Goal: Ask a question

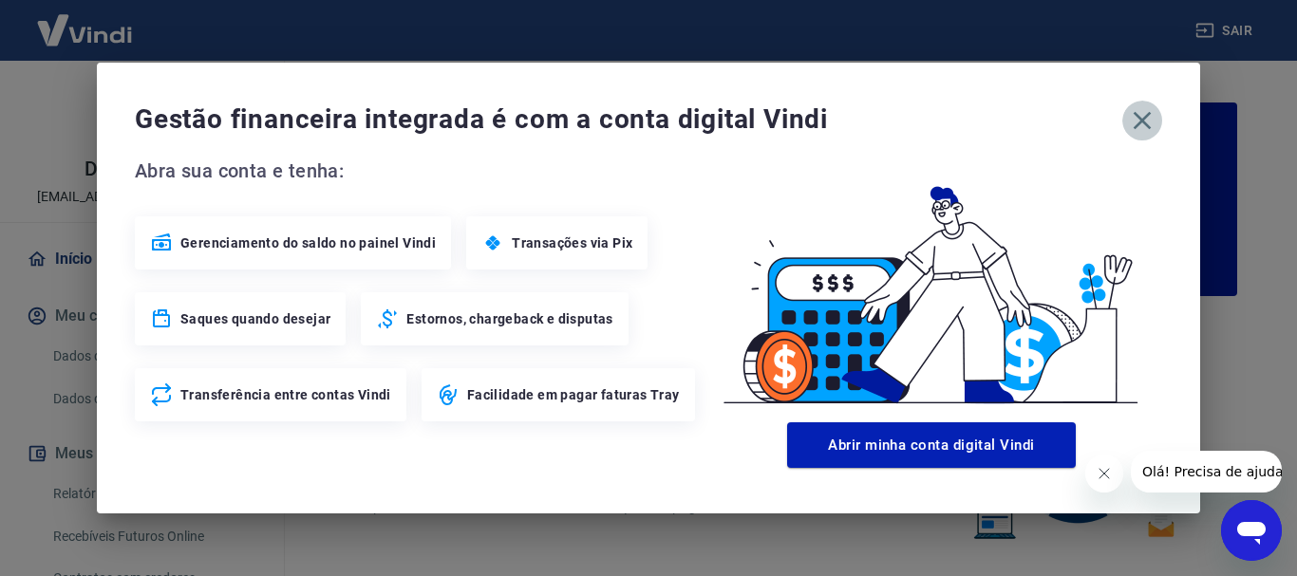
click at [1137, 121] on icon "button" at bounding box center [1142, 120] width 30 height 30
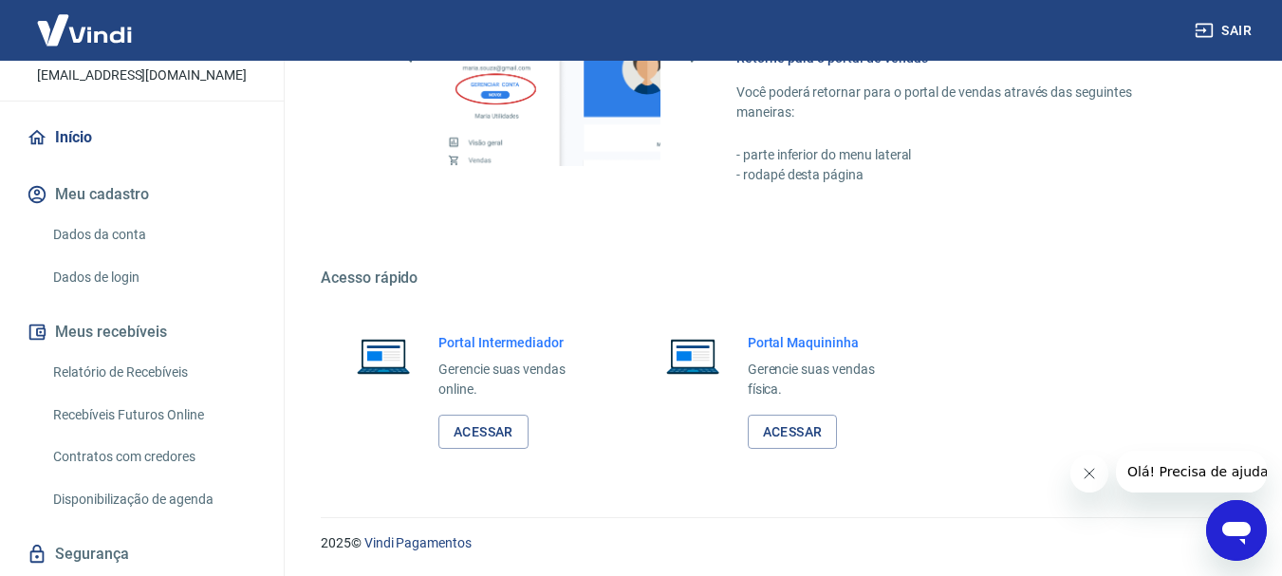
scroll to position [177, 0]
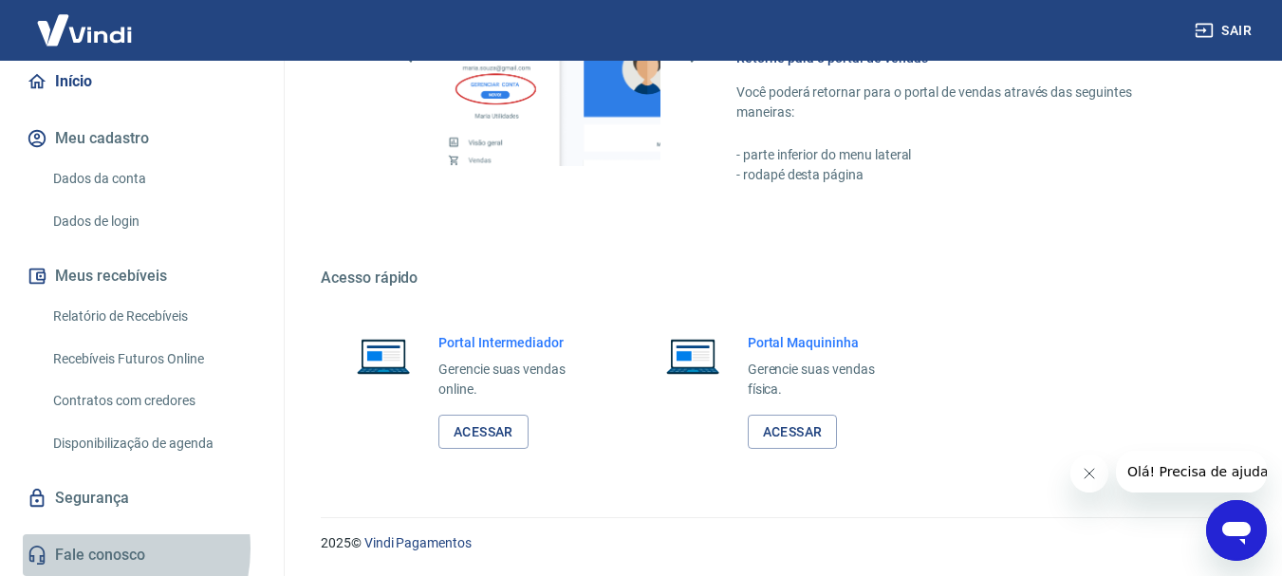
click at [96, 548] on link "Fale conosco" at bounding box center [142, 555] width 238 height 42
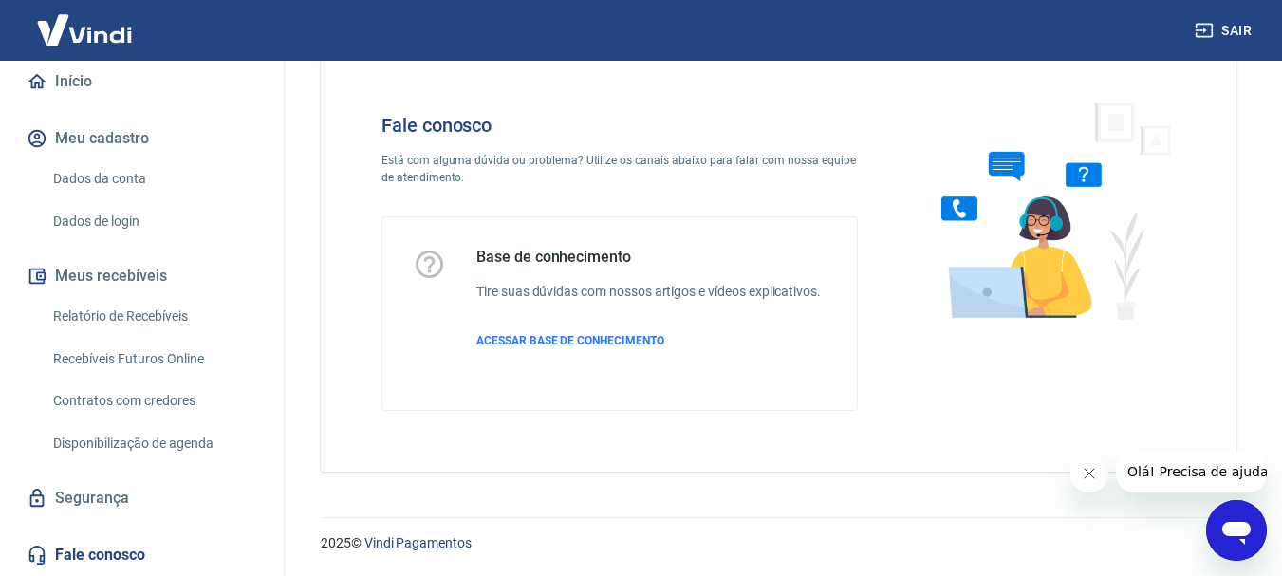
click at [1092, 474] on icon "Fechar mensagem da empresa" at bounding box center [1088, 473] width 15 height 15
click at [1243, 537] on icon "Abrir janela de mensagens" at bounding box center [1237, 530] width 34 height 34
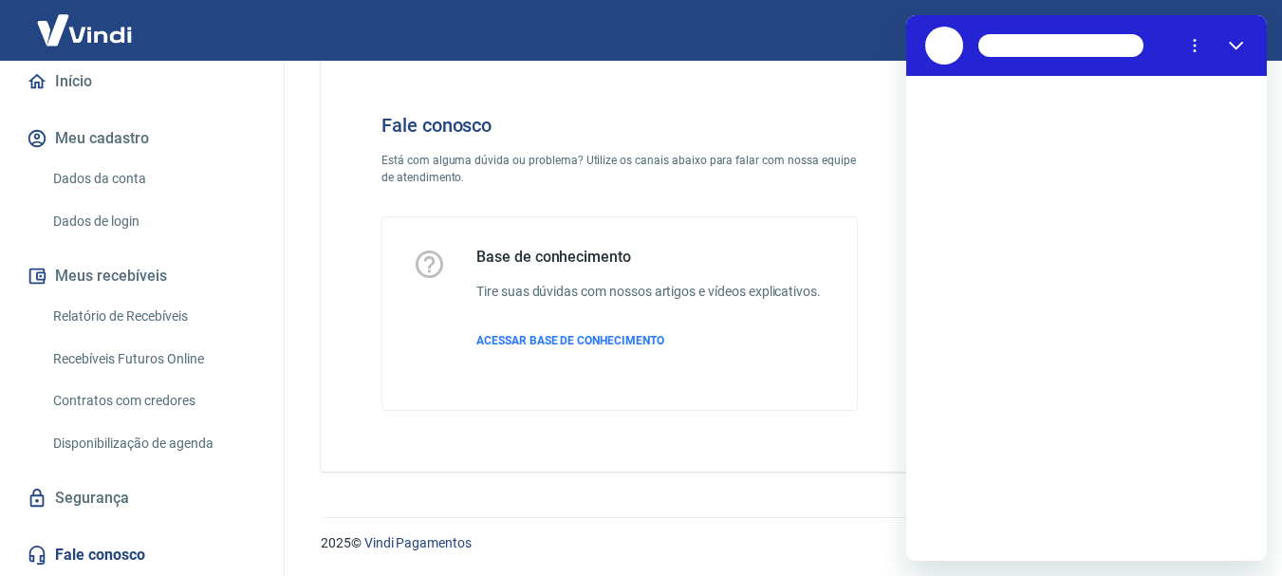
scroll to position [0, 0]
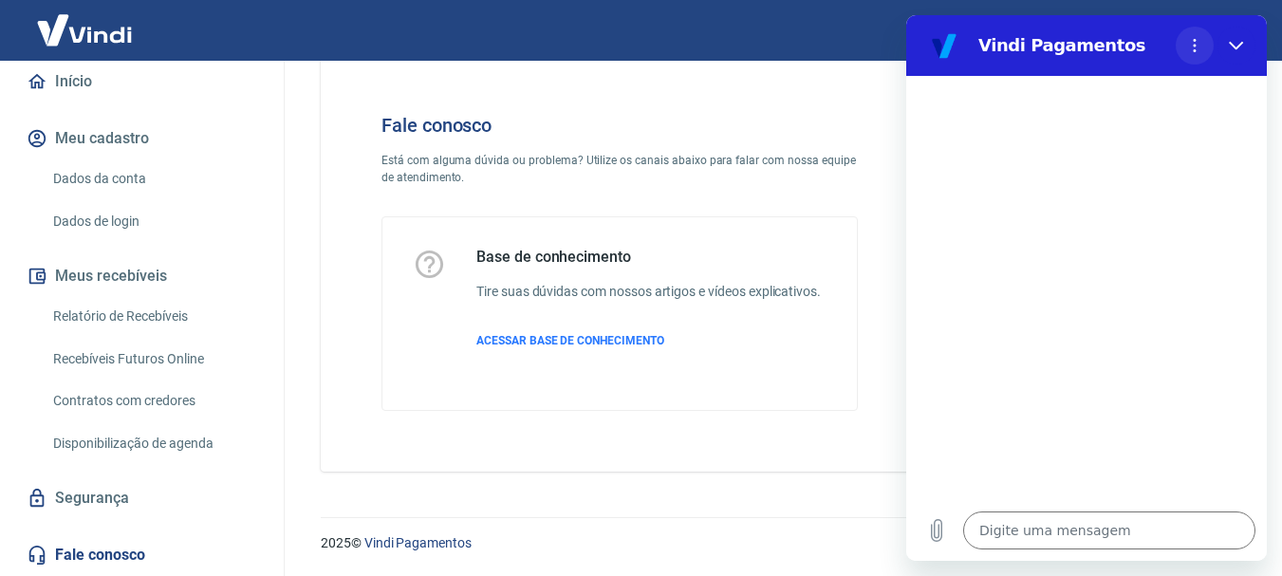
click at [1195, 41] on circle "Menu de opções" at bounding box center [1195, 40] width 3 height 3
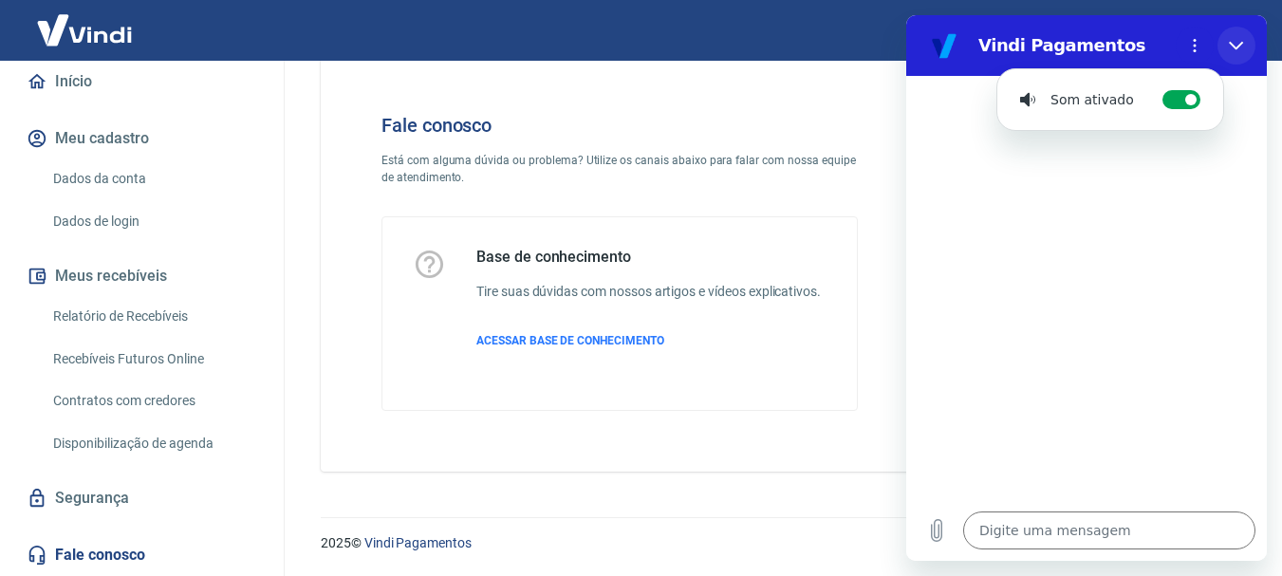
click at [1240, 43] on icon "Fechar" at bounding box center [1236, 45] width 15 height 15
type textarea "x"
